Goal: Transaction & Acquisition: Purchase product/service

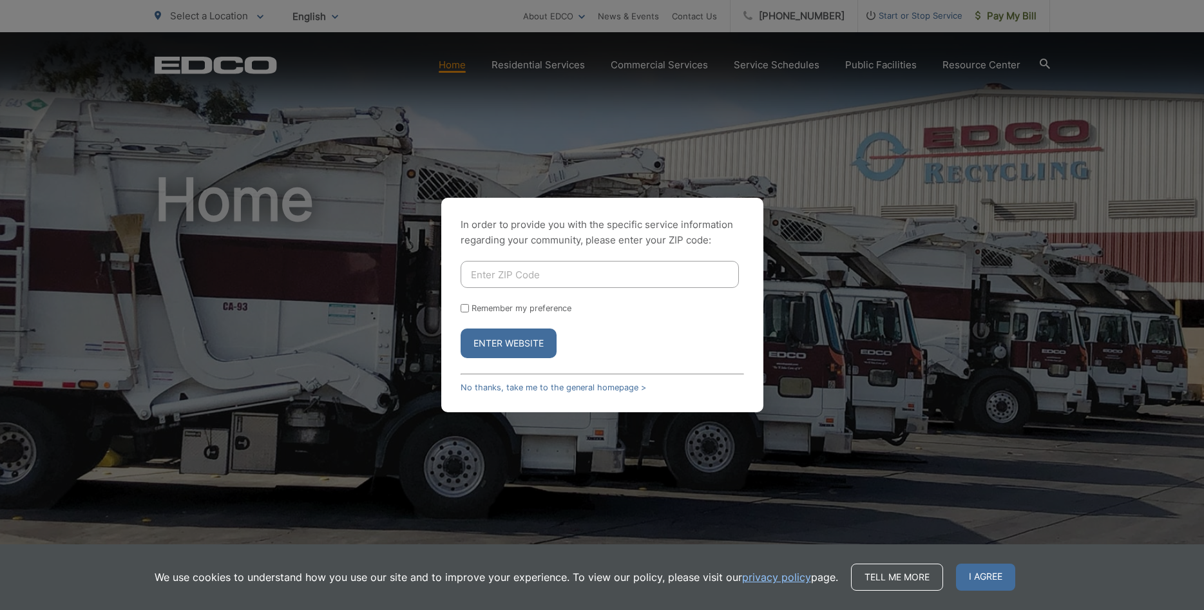
click at [505, 264] on input "Enter ZIP Code" at bounding box center [600, 274] width 278 height 27
type input "90715"
click at [461, 329] on button "Enter Website" at bounding box center [509, 344] width 96 height 30
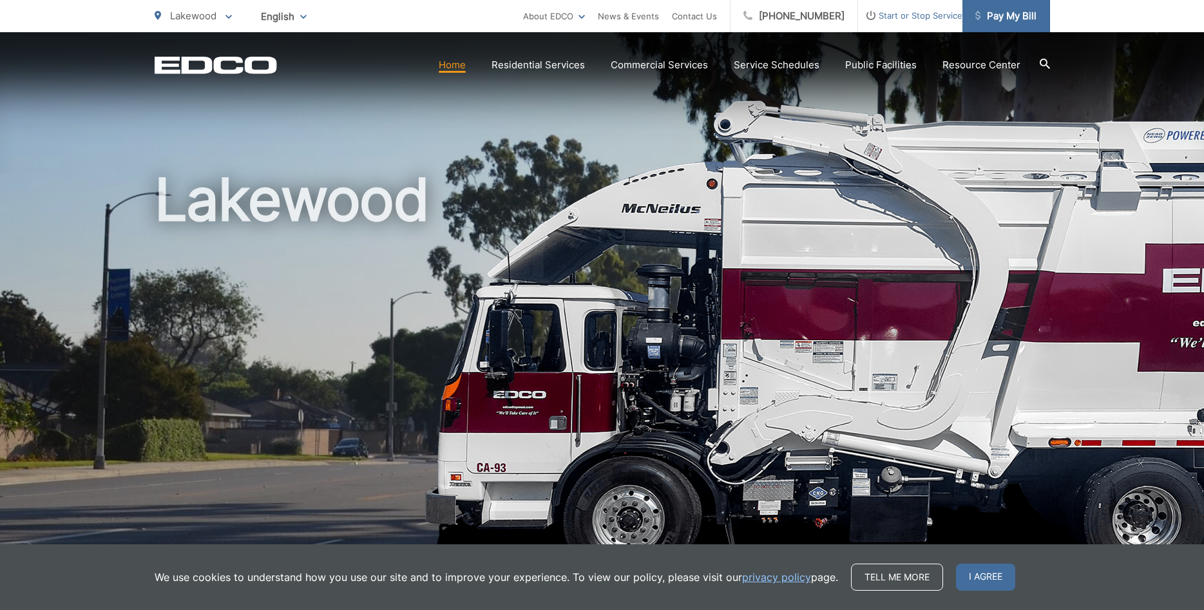
click at [1024, 17] on span "Pay My Bill" at bounding box center [1005, 15] width 61 height 15
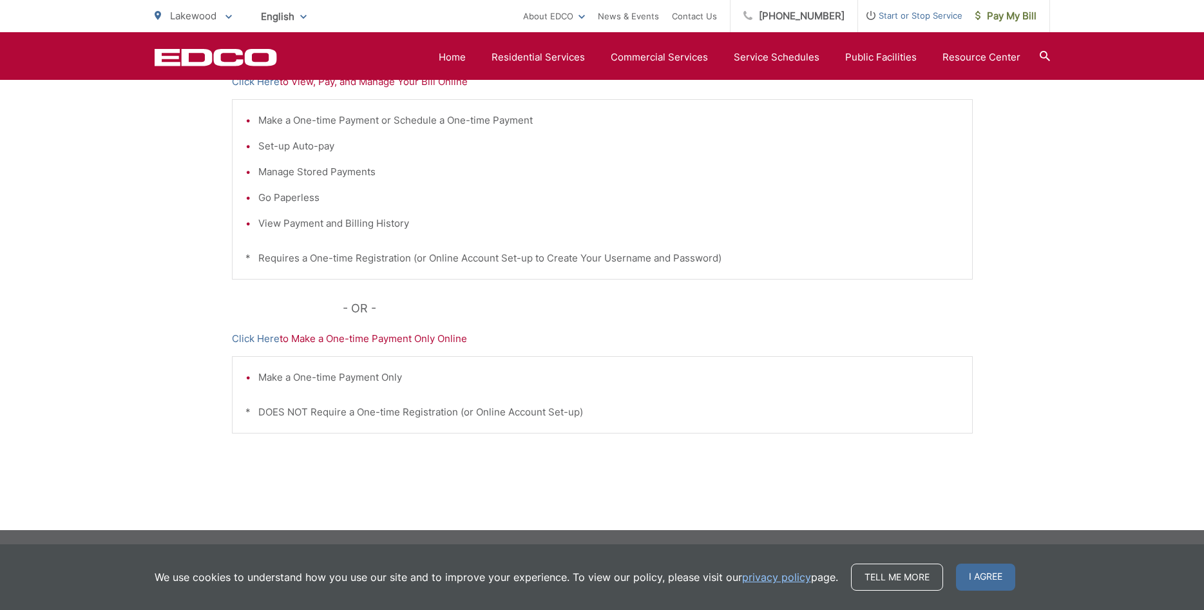
scroll to position [109, 0]
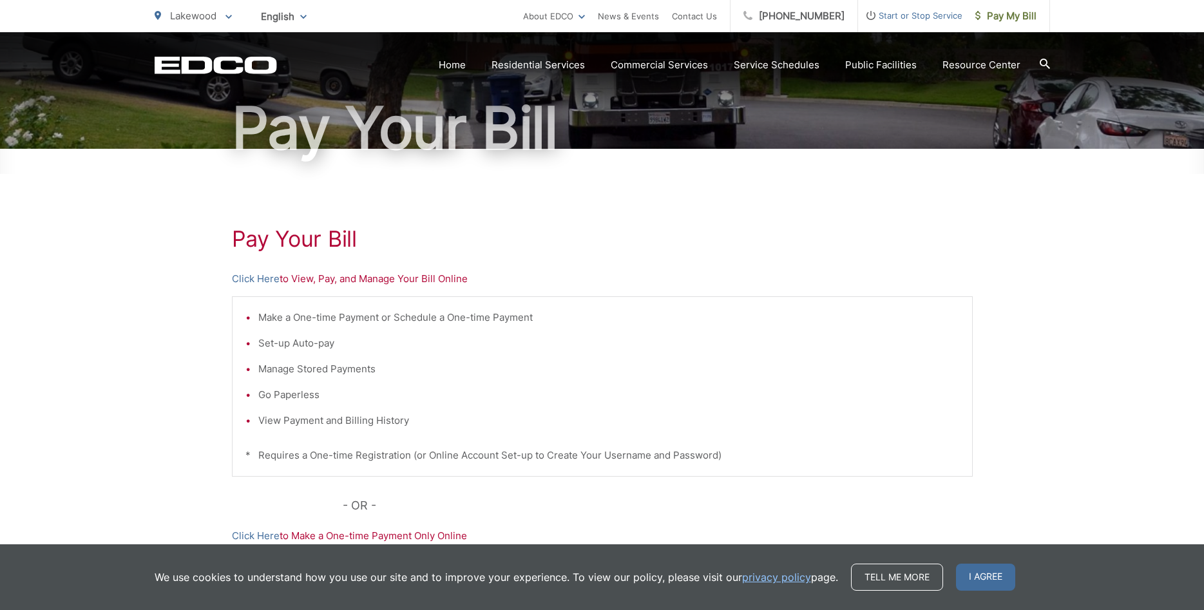
click at [327, 280] on p "Click Here to View, Pay, and Manage Your Bill Online" at bounding box center [602, 278] width 741 height 15
click at [428, 273] on p "Click Here to View, Pay, and Manage Your Bill Online" at bounding box center [602, 278] width 741 height 15
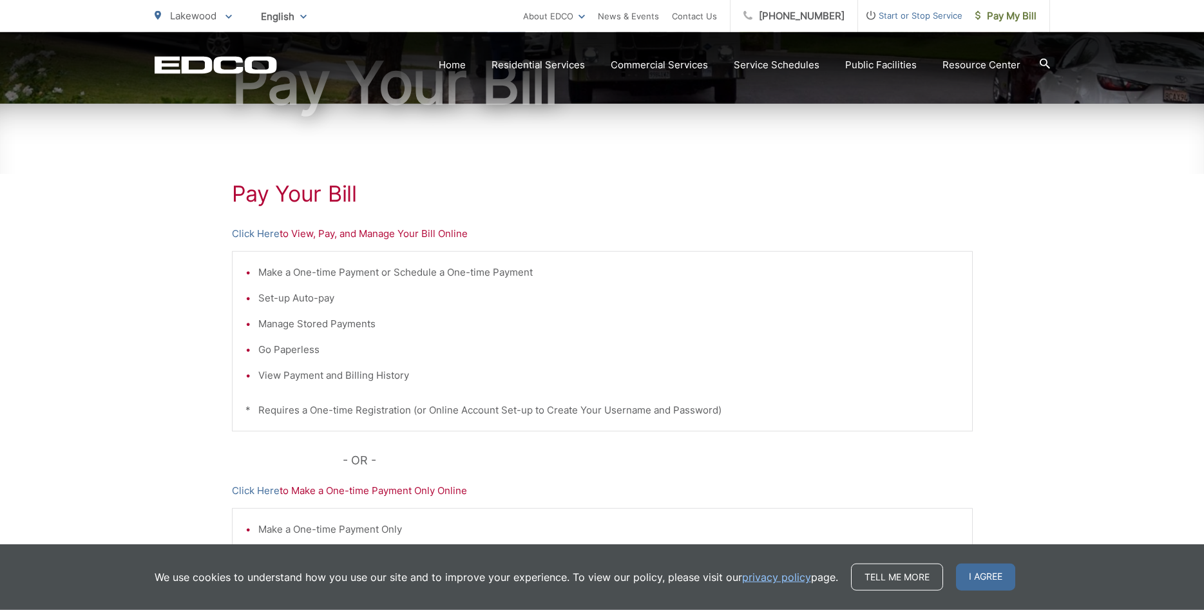
scroll to position [175, 0]
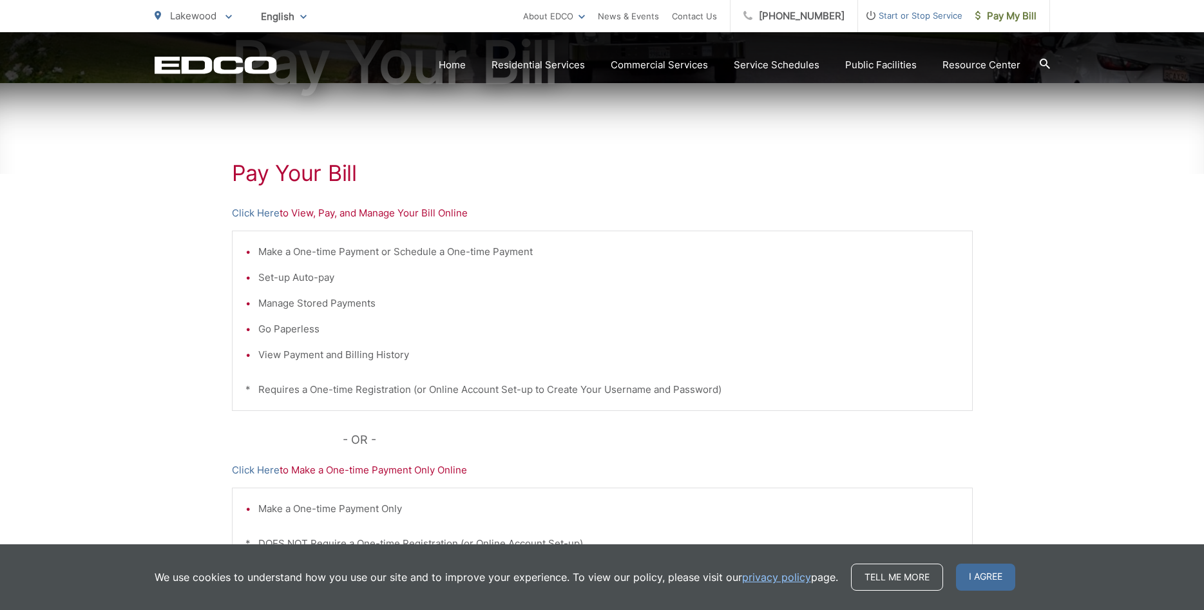
click at [379, 471] on p "Click Here to Make a One-time Payment Only Online" at bounding box center [602, 470] width 741 height 15
click at [254, 215] on link "Click Here" at bounding box center [256, 213] width 48 height 15
click at [253, 468] on link "Click Here" at bounding box center [256, 470] width 48 height 15
